Goal: Transaction & Acquisition: Purchase product/service

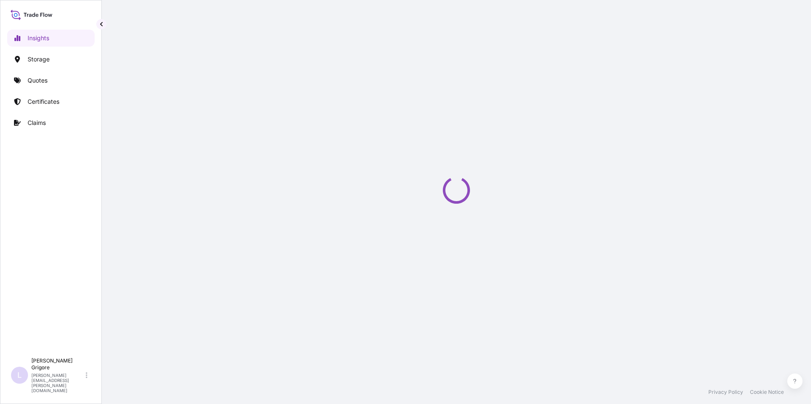
select select "2025"
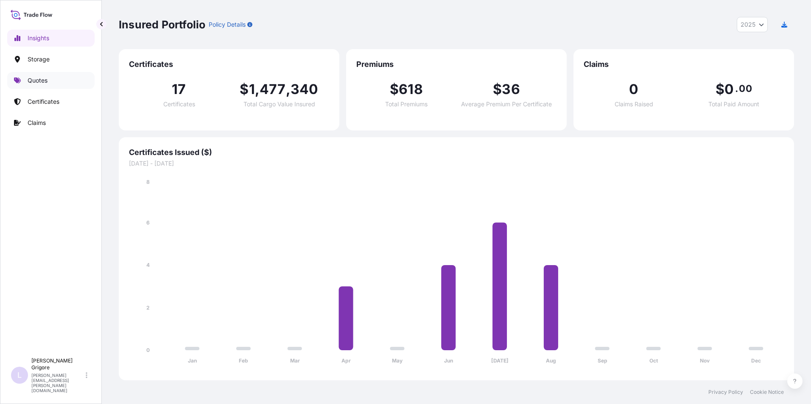
click at [46, 82] on p "Quotes" at bounding box center [38, 80] width 20 height 8
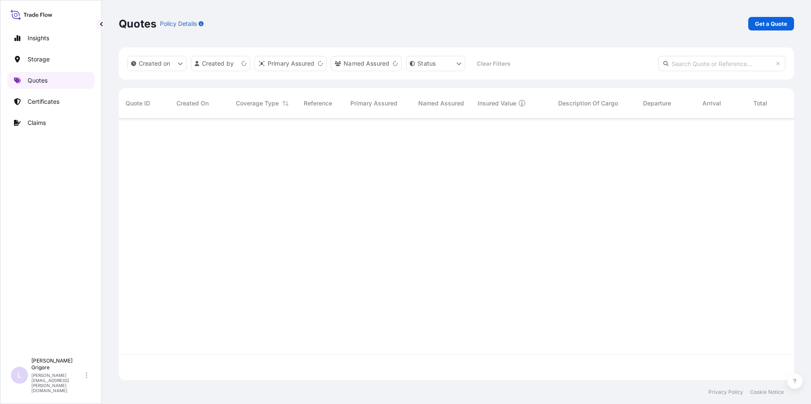
scroll to position [260, 669]
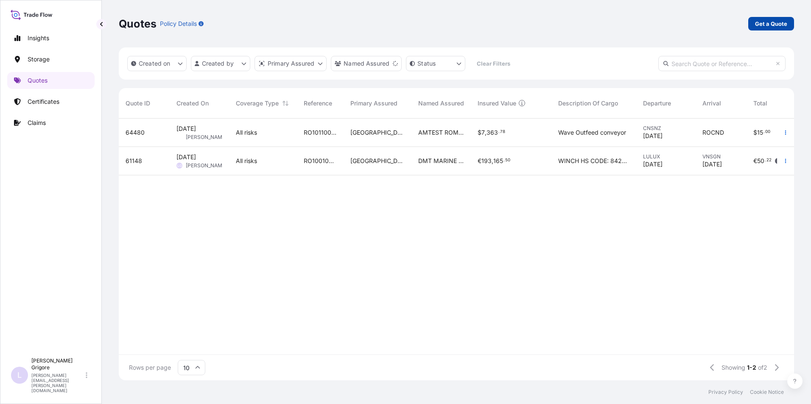
click at [762, 26] on p "Get a Quote" at bounding box center [771, 24] width 32 height 8
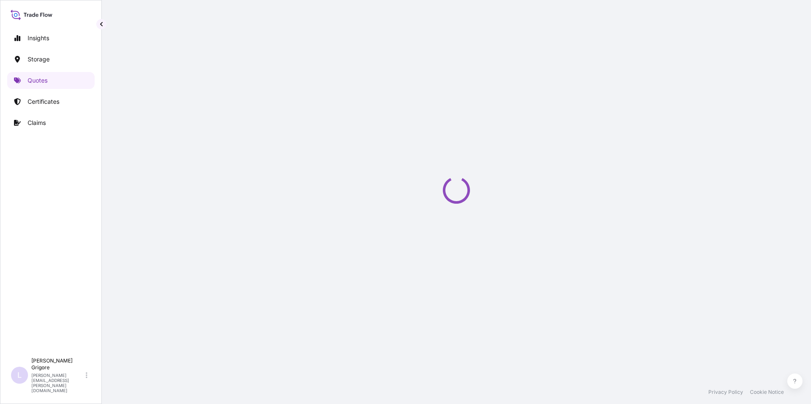
scroll to position [14, 0]
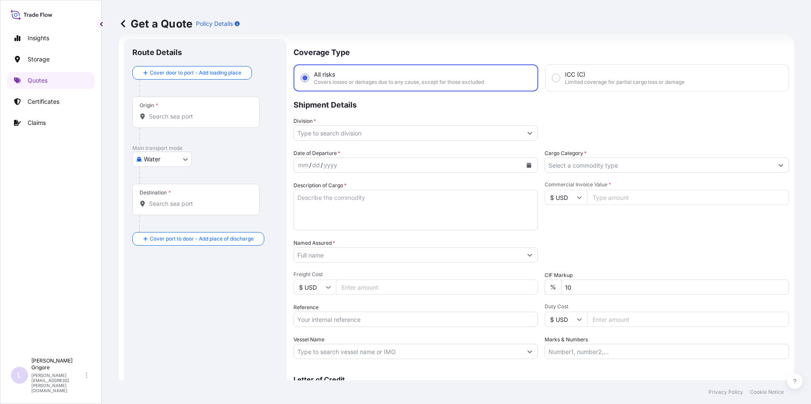
click at [172, 164] on body "Insights Storage Quotes Certificates Claims L [PERSON_NAME] [PERSON_NAME][EMAIL…" at bounding box center [405, 202] width 811 height 404
click at [166, 184] on div "Air" at bounding box center [162, 181] width 53 height 15
select select "Air"
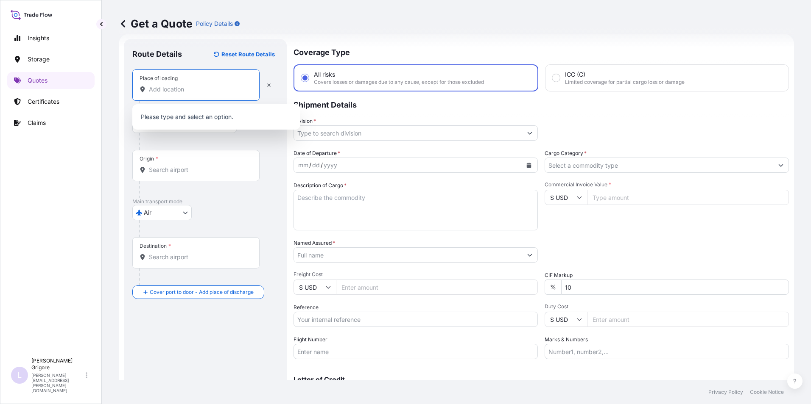
click at [178, 90] on input "Place of loading" at bounding box center [199, 89] width 100 height 8
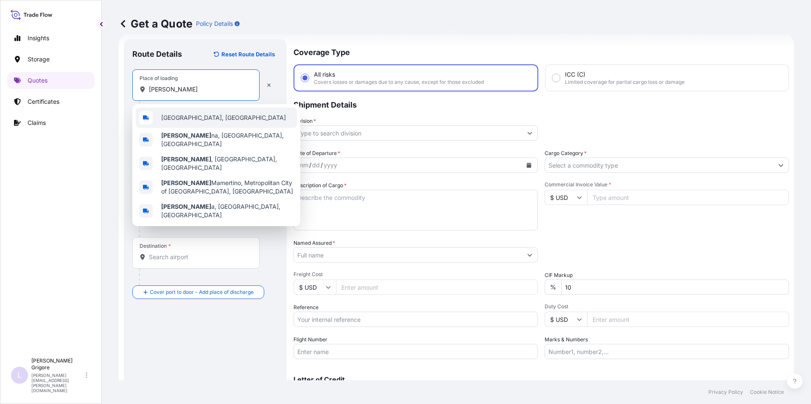
click at [181, 118] on span "[GEOGRAPHIC_DATA], [GEOGRAPHIC_DATA]" at bounding box center [223, 118] width 125 height 8
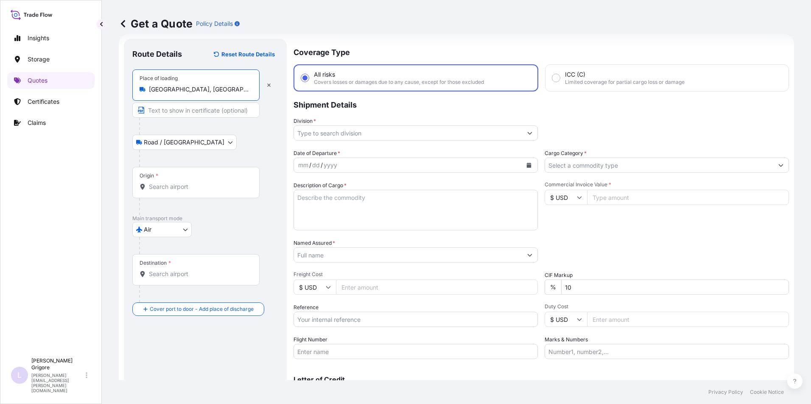
type input "[GEOGRAPHIC_DATA], [GEOGRAPHIC_DATA]"
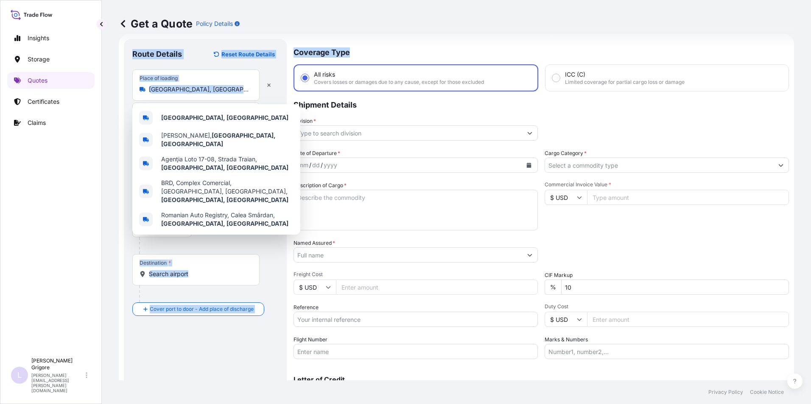
click at [431, 47] on div "Get a Quote Policy Details Route Details Reset Route Details Place of loading […" at bounding box center [456, 190] width 709 height 381
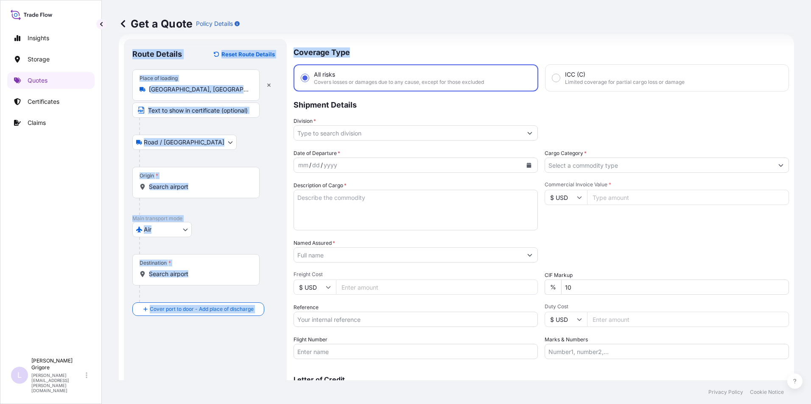
click at [230, 141] on div "Road / [GEOGRAPHIC_DATA] / Inland" at bounding box center [205, 142] width 146 height 15
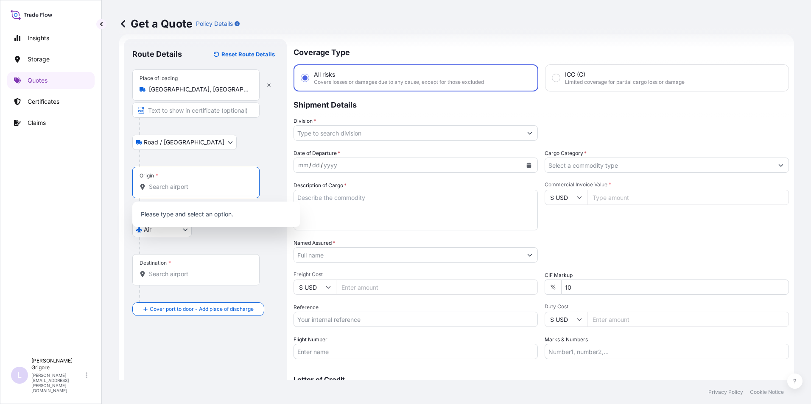
click at [183, 188] on input "Origin *" at bounding box center [199, 187] width 100 height 8
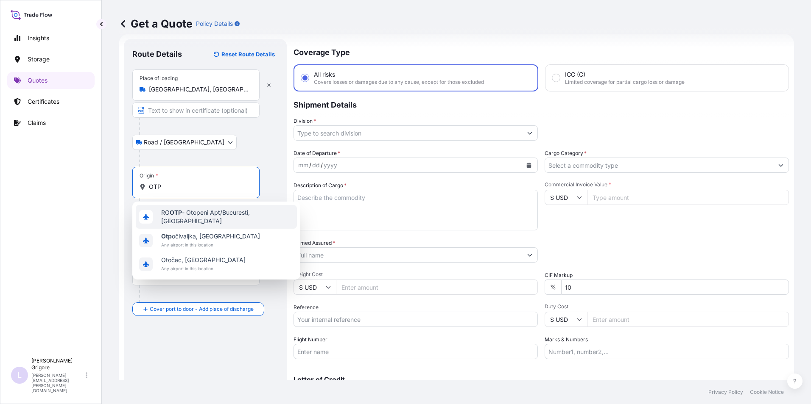
click at [186, 217] on span "RO OTP - Otopeni Apt/[GEOGRAPHIC_DATA], [GEOGRAPHIC_DATA]" at bounding box center [227, 217] width 132 height 17
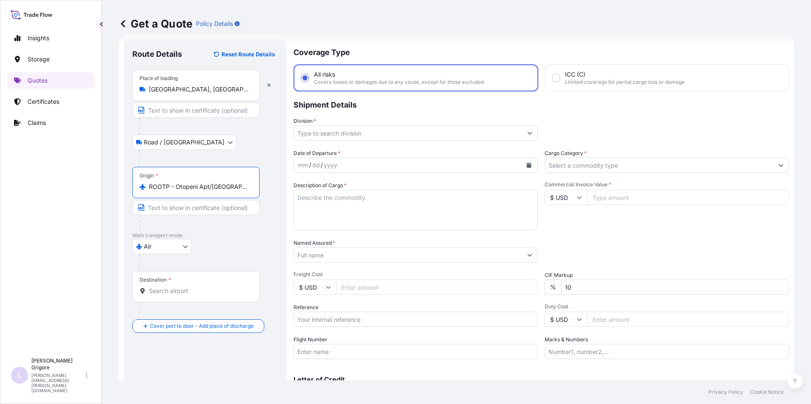
type input "ROOTP - Otopeni Apt/[GEOGRAPHIC_DATA], [GEOGRAPHIC_DATA]"
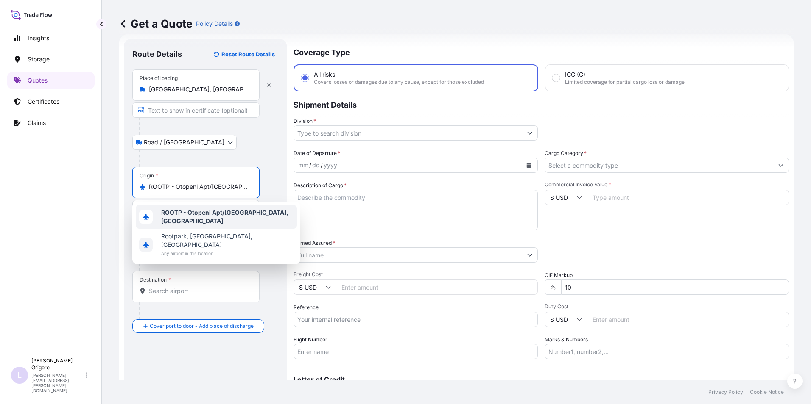
click at [267, 176] on div "Origin * ROOTP - Otopeni Apt/[GEOGRAPHIC_DATA], [GEOGRAPHIC_DATA]" at bounding box center [205, 199] width 146 height 65
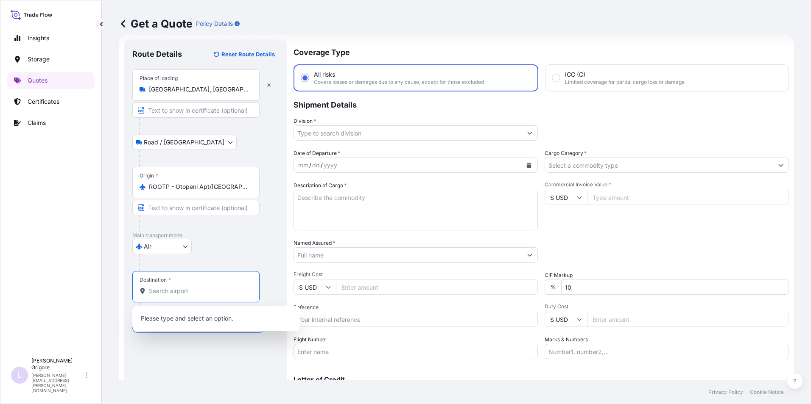
click at [176, 295] on input "Destination *" at bounding box center [199, 291] width 100 height 8
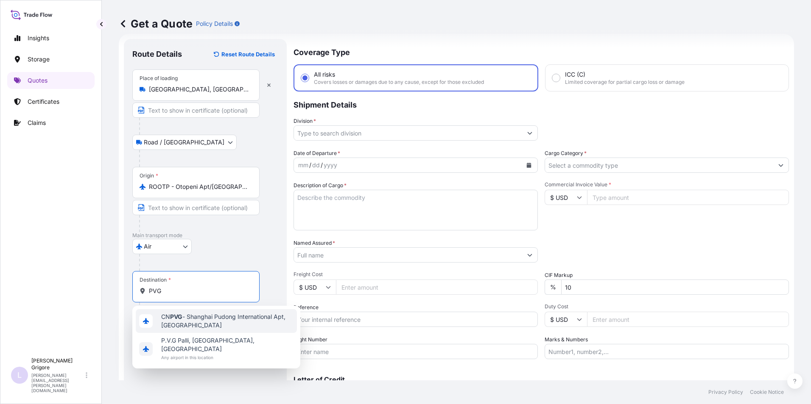
click at [184, 321] on span "CN PVG - Shanghai Pudong International Apt, [GEOGRAPHIC_DATA]" at bounding box center [227, 321] width 132 height 17
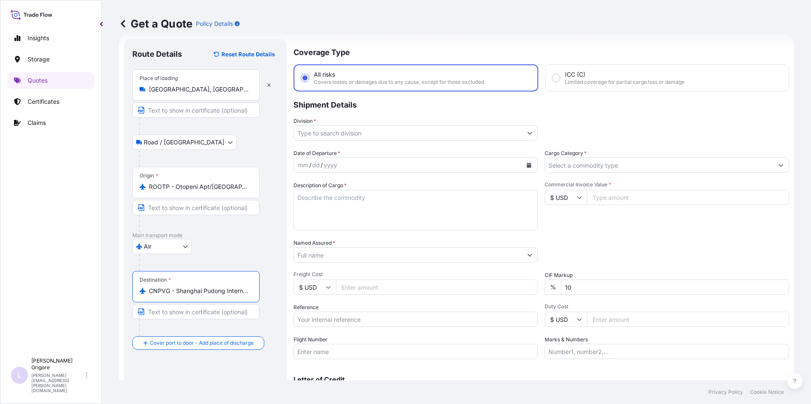
type input "CNPVG - Shanghai Pudong International Apt, [GEOGRAPHIC_DATA]"
click at [349, 135] on input "Division *" at bounding box center [408, 132] width 228 height 15
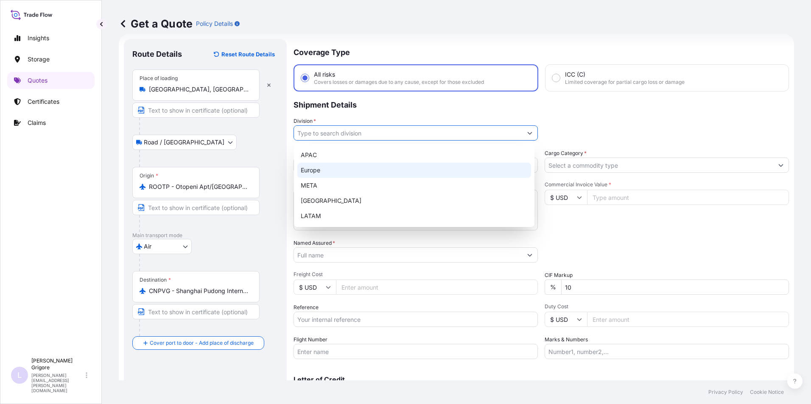
click at [342, 171] on div "Europe" at bounding box center [414, 170] width 234 height 15
type input "Europe"
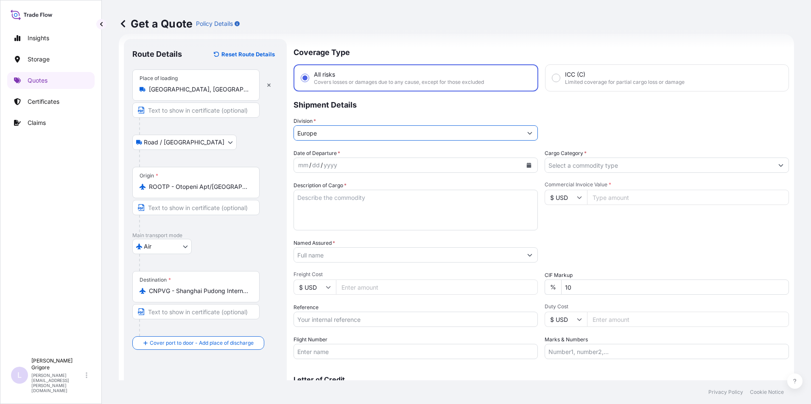
click at [343, 160] on div "mm / dd / yyyy" at bounding box center [408, 165] width 228 height 15
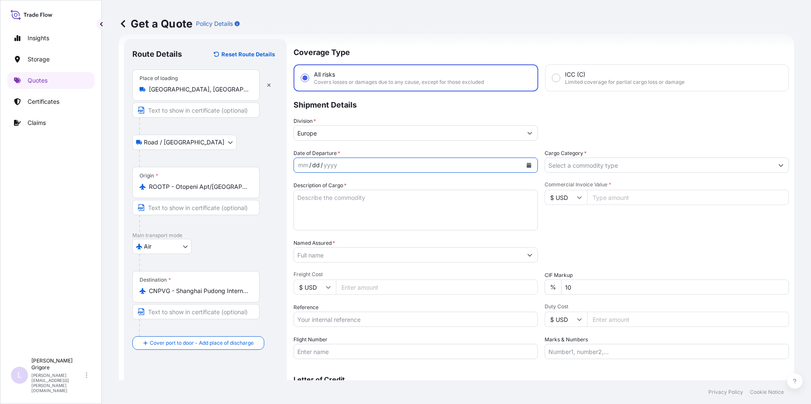
click at [316, 165] on div "dd" at bounding box center [315, 165] width 9 height 10
click at [301, 164] on div "mm" at bounding box center [303, 165] width 12 height 10
click at [527, 164] on icon "Calendar" at bounding box center [529, 165] width 5 height 5
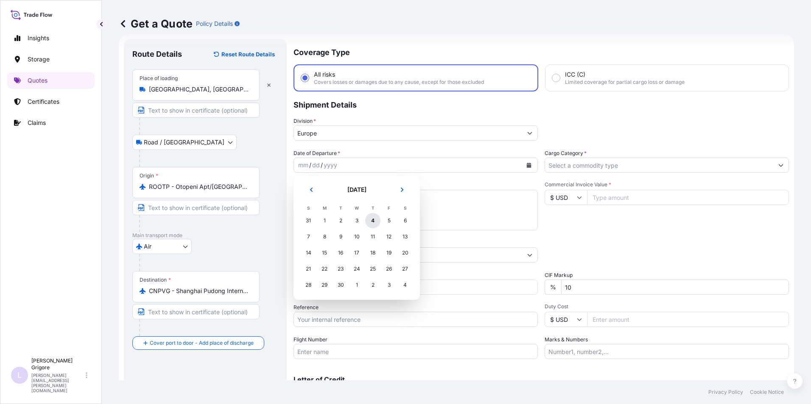
click at [374, 215] on div "4" at bounding box center [372, 220] width 15 height 15
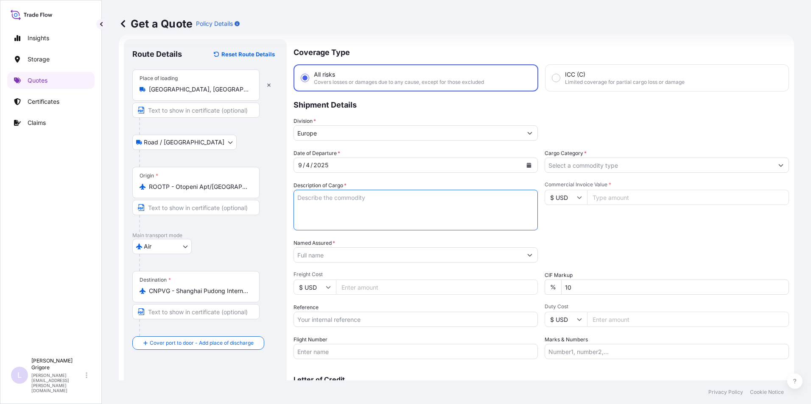
click at [380, 205] on textarea "Description of Cargo *" at bounding box center [415, 210] width 244 height 41
paste textarea "GREASE NIPPLE -74153900 BEAM - 84311000 SUPPORT- 84311000"
type textarea "GREASE NIPPLE -74153900 BEAM - 84311000 SUPPORT- 84311000"
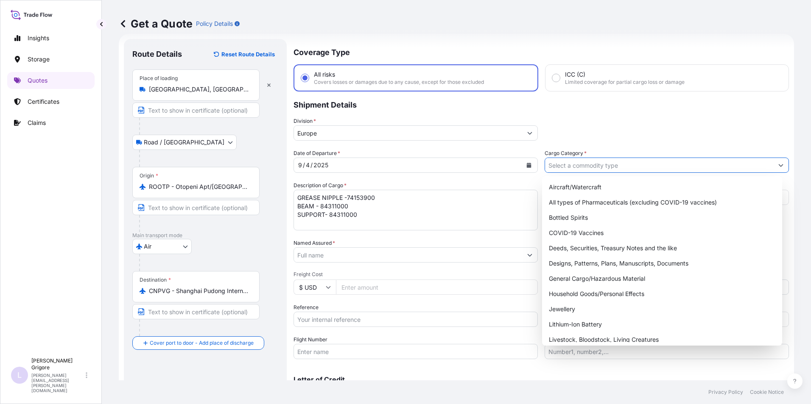
click at [602, 169] on input "Cargo Category *" at bounding box center [659, 165] width 228 height 15
click at [601, 276] on div "General Cargo/Hazardous Material" at bounding box center [662, 278] width 234 height 15
type input "General Cargo/Hazardous Material"
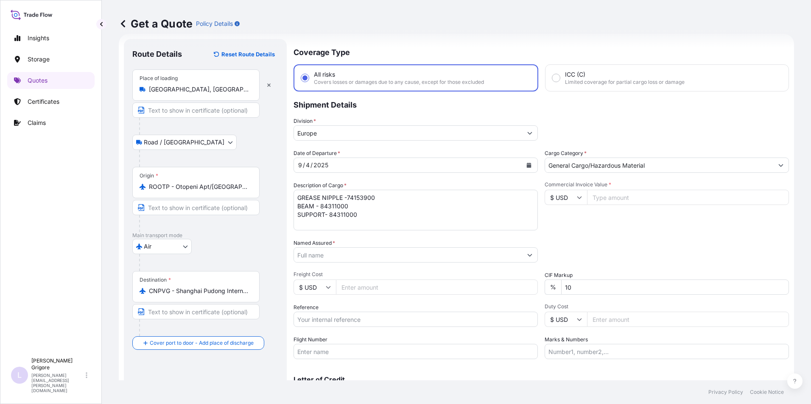
click at [571, 201] on input "$ USD" at bounding box center [565, 197] width 42 height 15
click at [562, 220] on div "€ EUR" at bounding box center [563, 221] width 36 height 16
type input "€ EUR"
drag, startPoint x: 803, startPoint y: 217, endPoint x: 805, endPoint y: 258, distance: 40.7
click at [805, 258] on div "Get a Quote Policy Details Route Details Reset Route Details Place of loading […" at bounding box center [456, 190] width 709 height 381
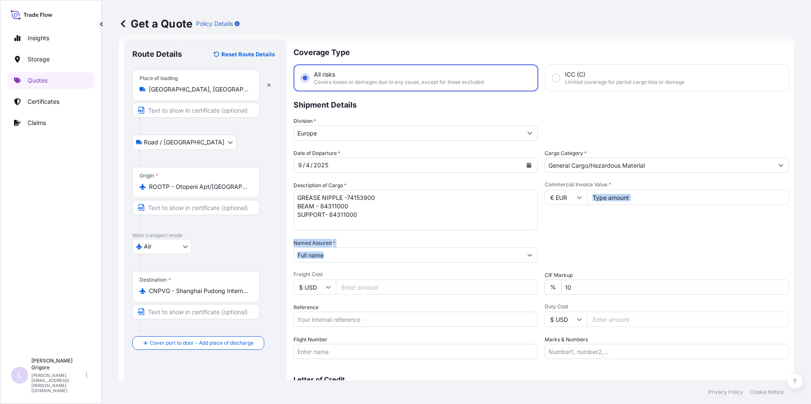
drag, startPoint x: 805, startPoint y: 258, endPoint x: 684, endPoint y: 239, distance: 122.4
click at [684, 239] on div "Date of Departure * [DATE] Cargo Category * General Cargo/Hazardous Material De…" at bounding box center [540, 254] width 495 height 210
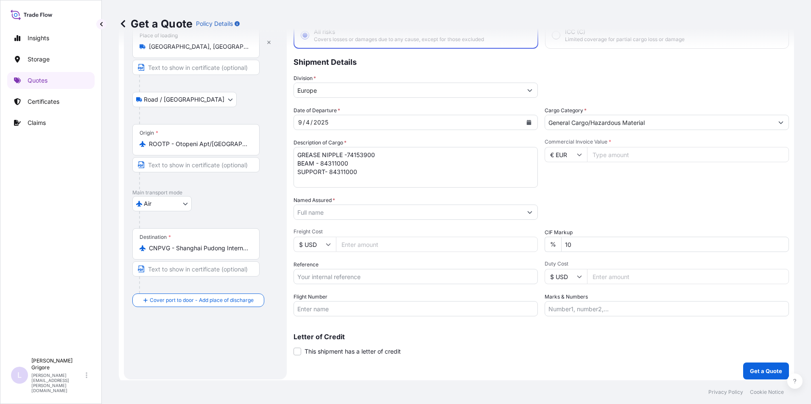
scroll to position [61, 0]
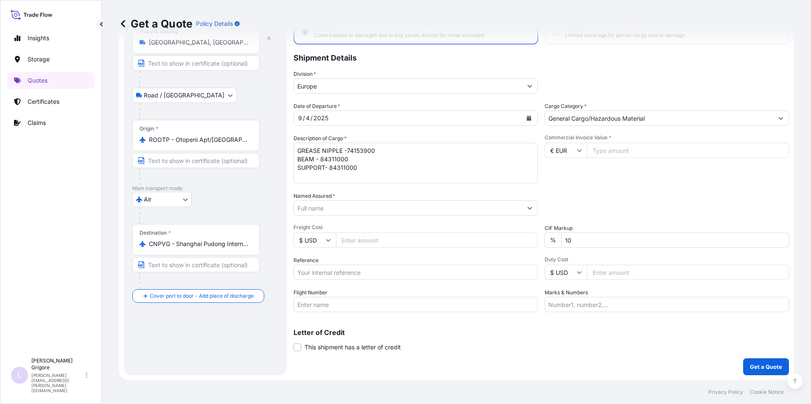
click at [315, 239] on input "$ USD" at bounding box center [314, 240] width 42 height 15
click at [318, 256] on div "€ EUR" at bounding box center [315, 264] width 36 height 16
type input "€ EUR"
click at [349, 276] on input "Reference" at bounding box center [415, 272] width 244 height 15
paste input "RO1001001710"
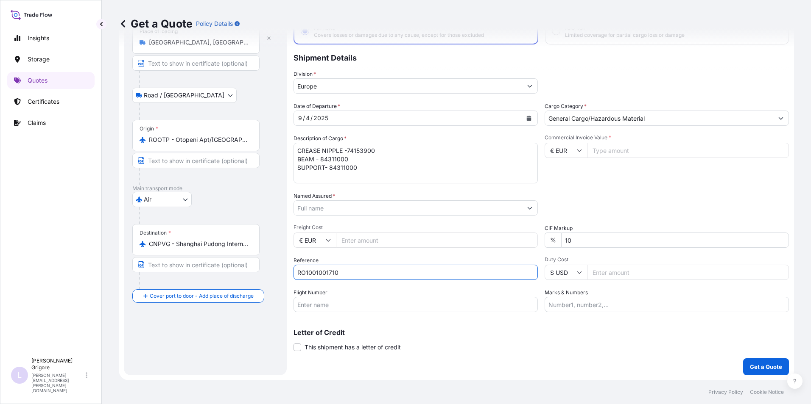
type input "RO1001001710"
click at [315, 305] on input "Flight Number" at bounding box center [415, 304] width 244 height 15
paste input "KF 870/10"
click at [348, 306] on input "KF 870/10;" at bounding box center [415, 304] width 244 height 15
paste input "KF 998/12"
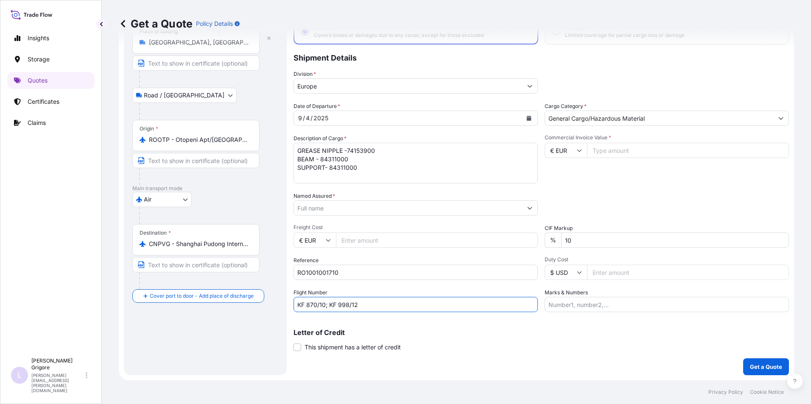
type input "KF 870/10; KF 998/12"
click at [570, 271] on input "$ USD" at bounding box center [565, 272] width 42 height 15
click at [595, 184] on div "Date of Departure * [DATE] Cargo Category * General Cargo/Hazardous Material De…" at bounding box center [540, 207] width 495 height 210
click at [381, 207] on input "Named Assured *" at bounding box center [408, 208] width 228 height 15
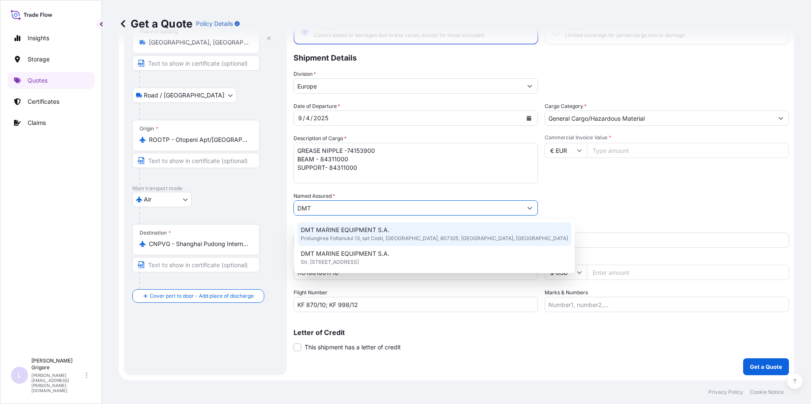
click at [379, 232] on span "DMT MARINE EQUIPMENT S.A." at bounding box center [345, 230] width 89 height 8
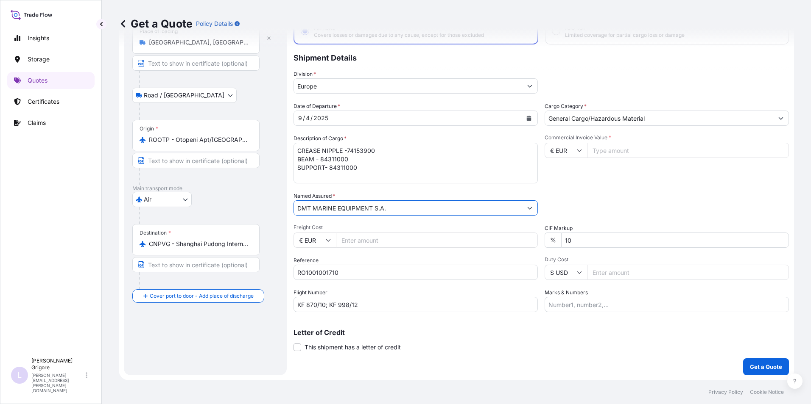
type input "DMT MARINE EQUIPMENT S.A."
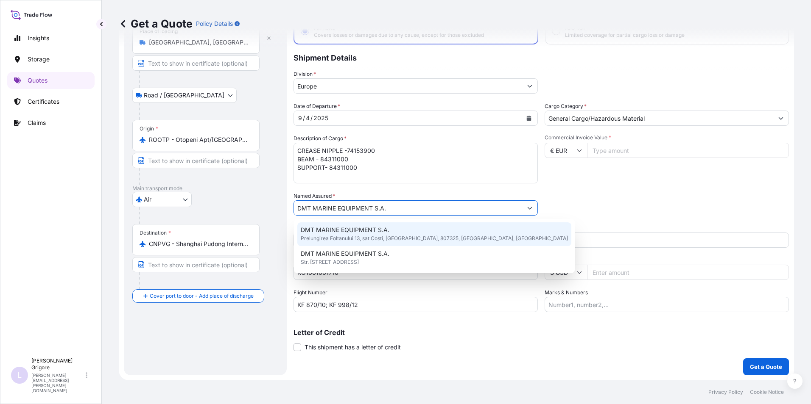
click at [419, 241] on div "DMT MARINE EQUIPMENT S.A. Prelungirea Foltanului 13, sat Costi, [GEOGRAPHIC_DAT…" at bounding box center [434, 235] width 274 height 24
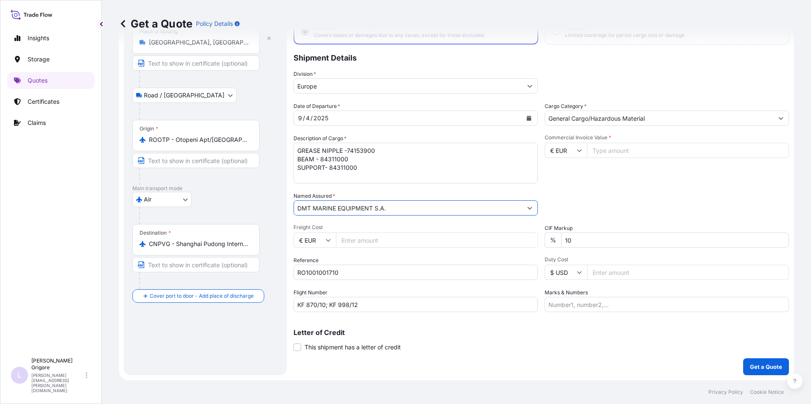
click at [378, 233] on div "Freight Cost € EUR" at bounding box center [415, 236] width 244 height 24
click at [376, 237] on input "Freight Cost" at bounding box center [437, 240] width 202 height 15
type input "25500"
click at [381, 226] on span "Freight Cost" at bounding box center [415, 227] width 244 height 7
click at [381, 233] on input "25500" at bounding box center [437, 240] width 202 height 15
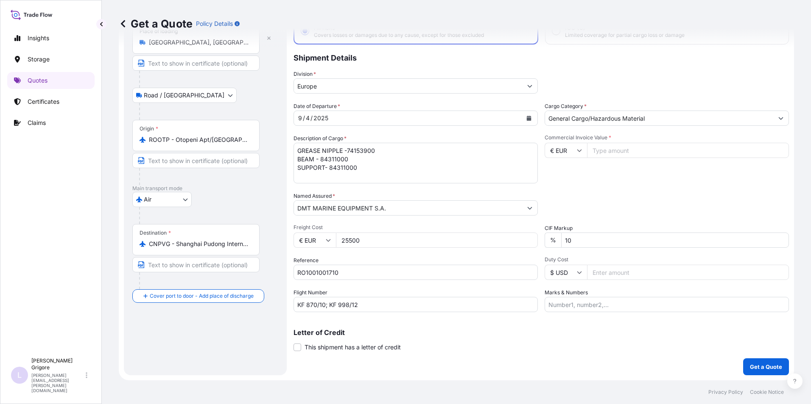
click at [588, 192] on div "Packing Category Type to search a container mode Please select a primary mode o…" at bounding box center [666, 204] width 244 height 24
click at [613, 152] on input "Commercial Invoice Value *" at bounding box center [688, 150] width 202 height 15
type input "212230"
click at [629, 196] on div "Packing Category Type to search a container mode Please select a primary mode o…" at bounding box center [666, 204] width 244 height 24
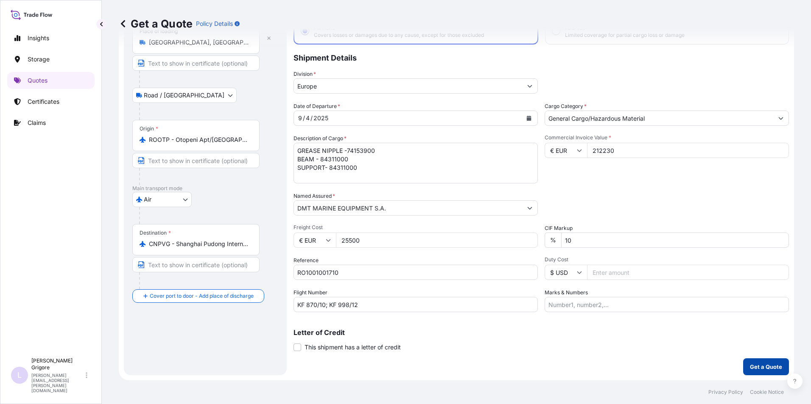
click at [752, 365] on p "Get a Quote" at bounding box center [766, 367] width 32 height 8
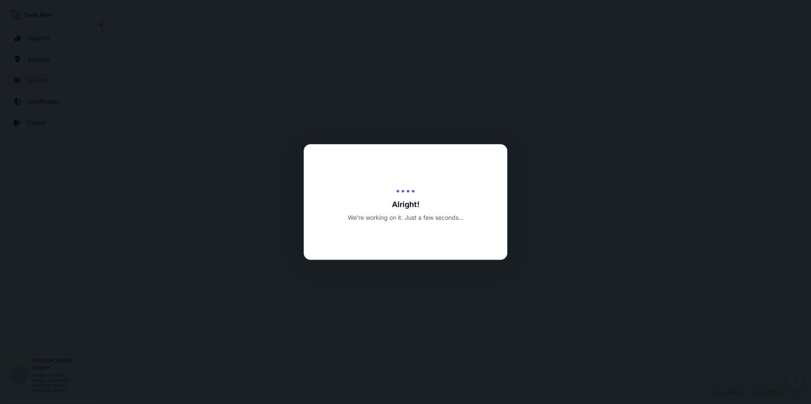
select select "Road / [GEOGRAPHIC_DATA]"
select select "Air"
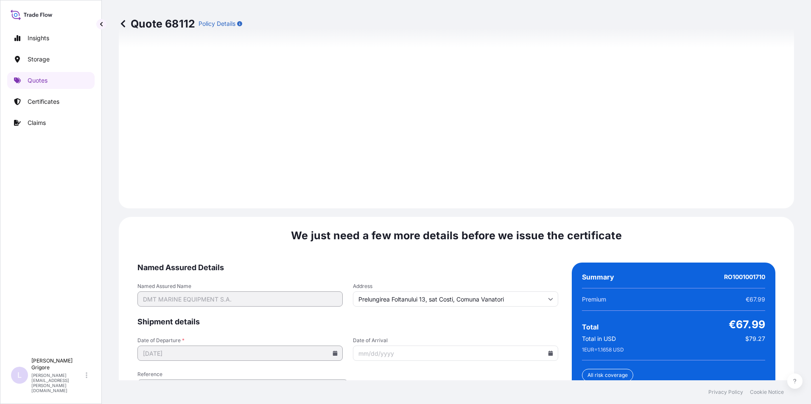
scroll to position [1255, 0]
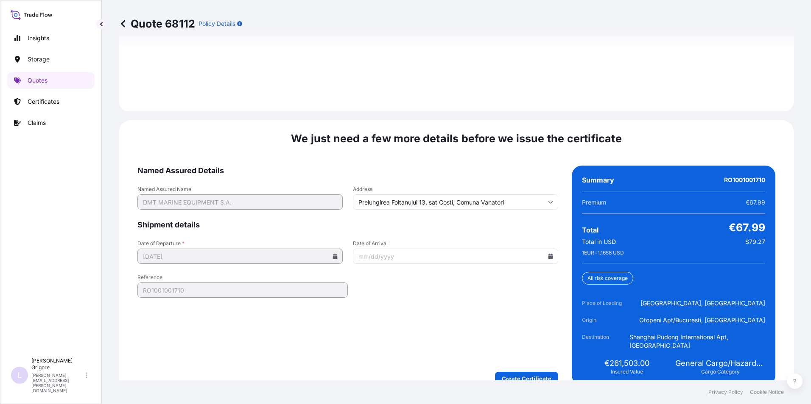
click at [400, 249] on input "Date of Arrival" at bounding box center [455, 256] width 205 height 15
click at [548, 254] on icon at bounding box center [550, 256] width 5 height 5
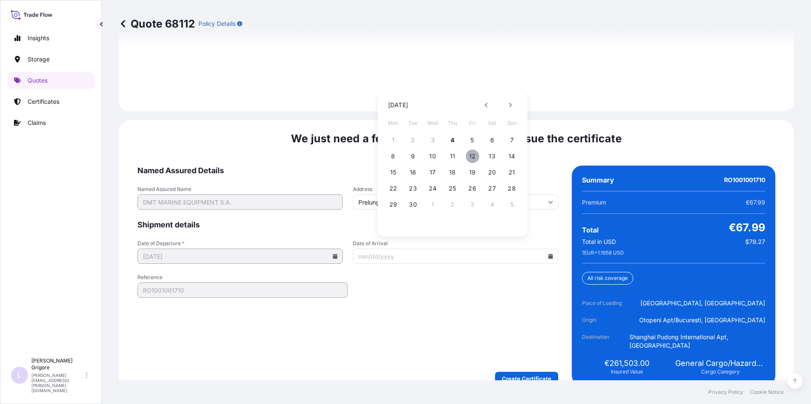
click at [472, 156] on button "12" at bounding box center [472, 157] width 14 height 14
type input "[DATE]"
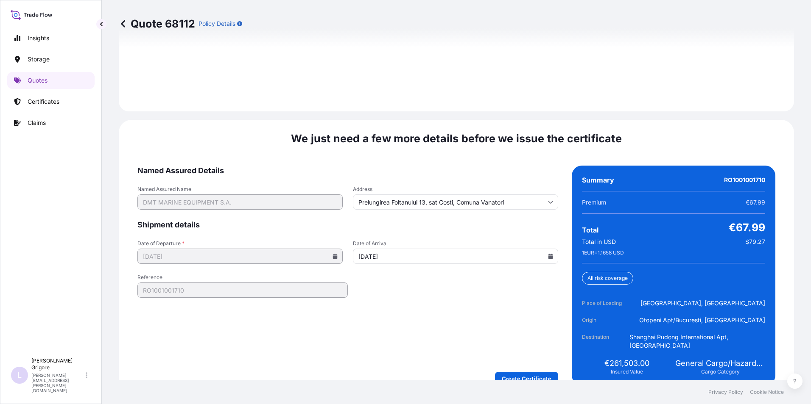
click at [423, 312] on form "Named Assured Details Named Assured Name DMT MARINE EQUIPMENT S.A. Address Prel…" at bounding box center [347, 276] width 421 height 220
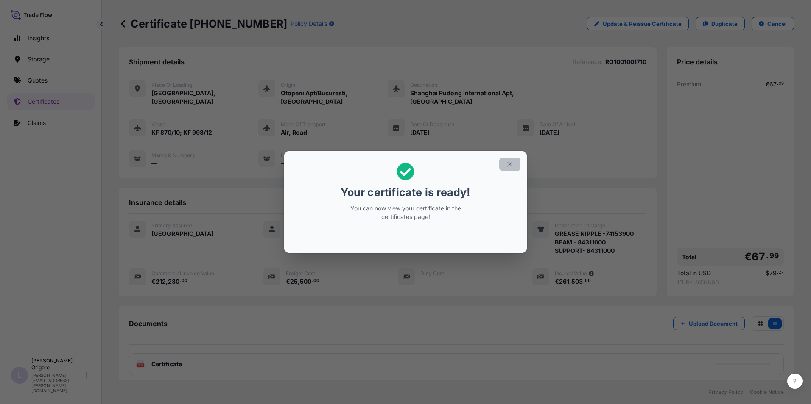
click at [505, 162] on button "button" at bounding box center [509, 165] width 21 height 14
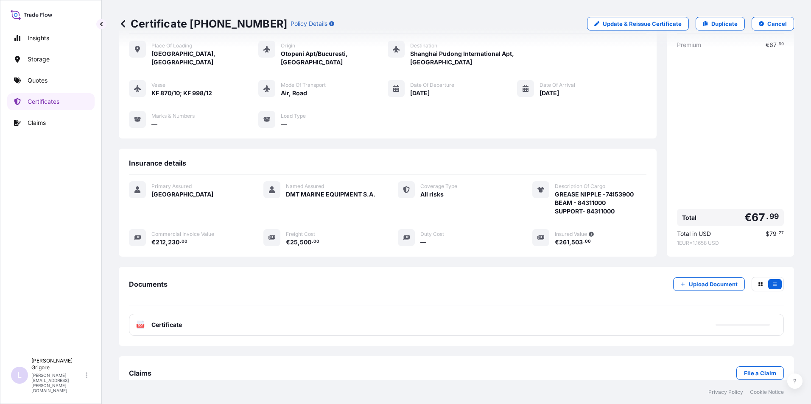
scroll to position [58, 0]
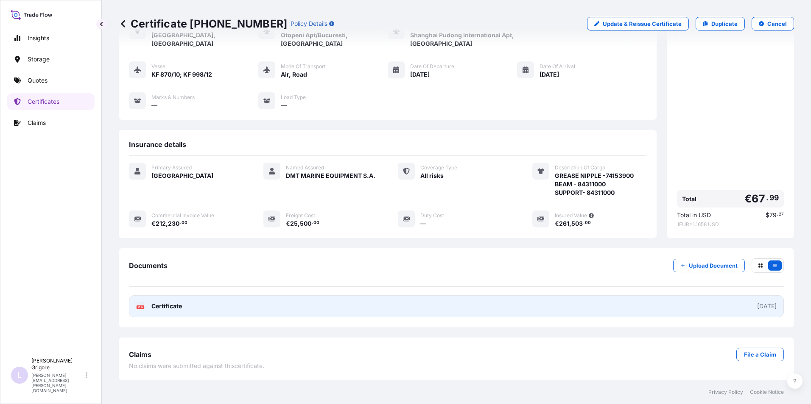
click at [757, 303] on div "[DATE]" at bounding box center [767, 306] width 20 height 8
